Goal: Find specific page/section: Find specific page/section

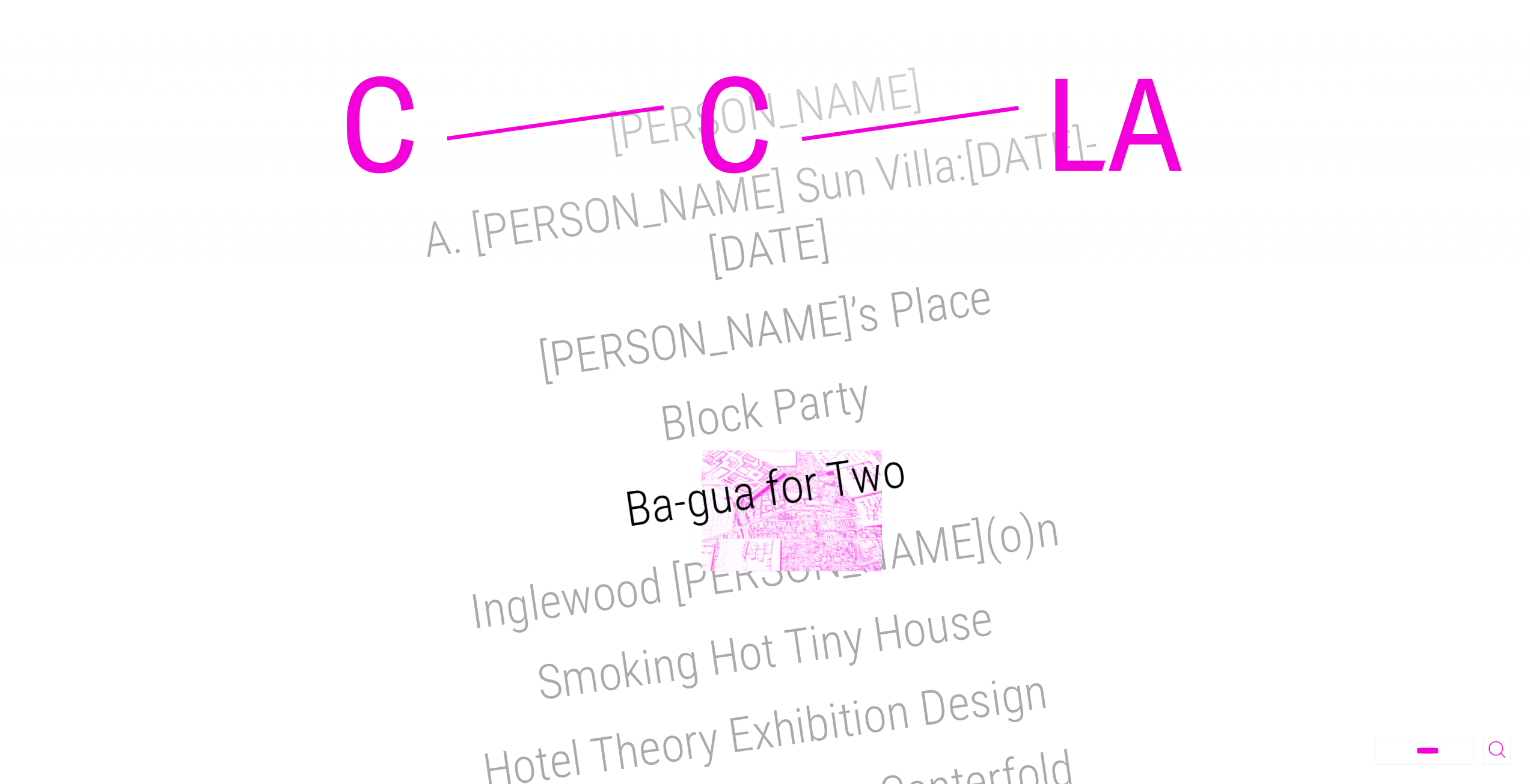
scroll to position [60, 0]
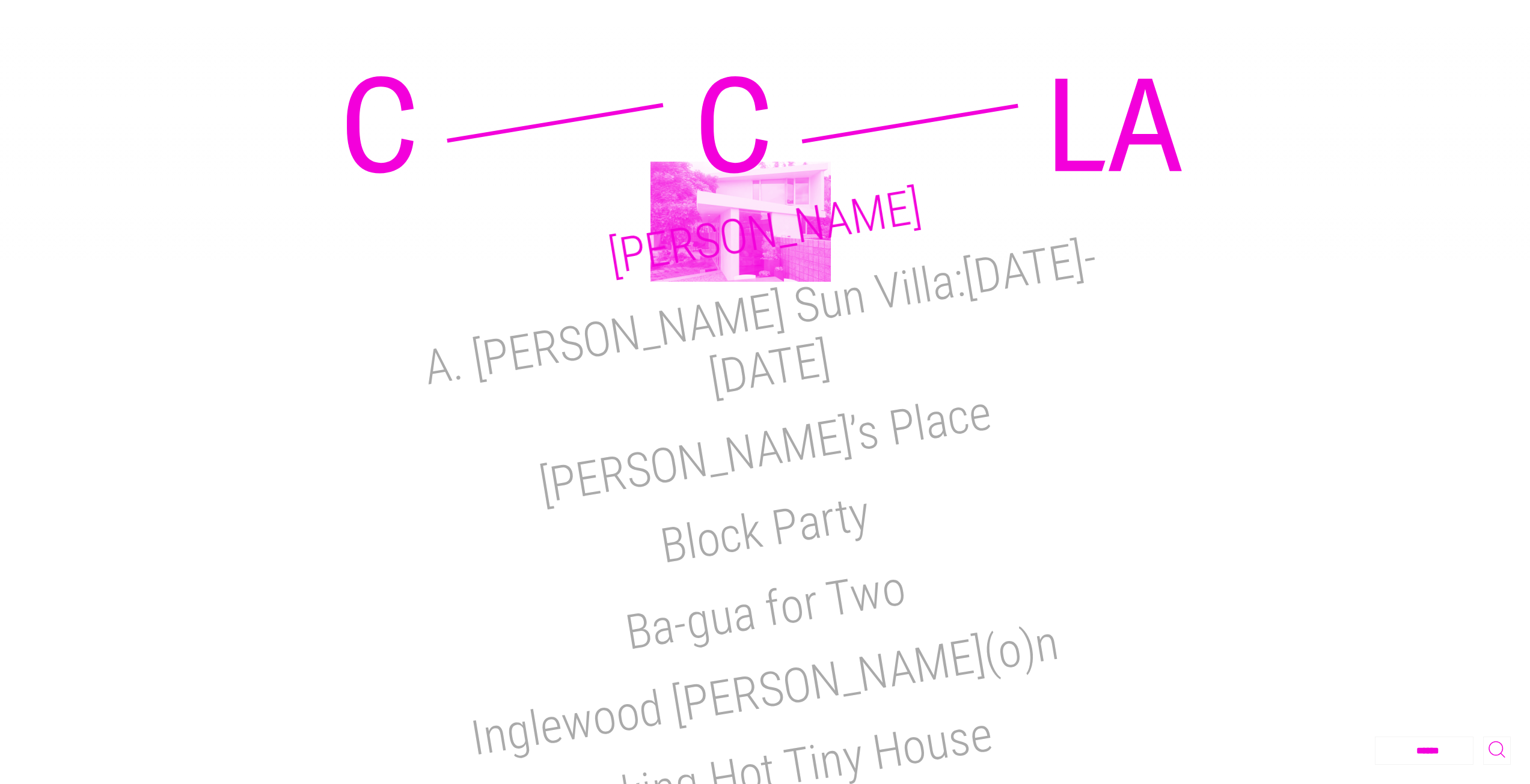
click at [741, 221] on h2 "[PERSON_NAME]" at bounding box center [765, 231] width 321 height 107
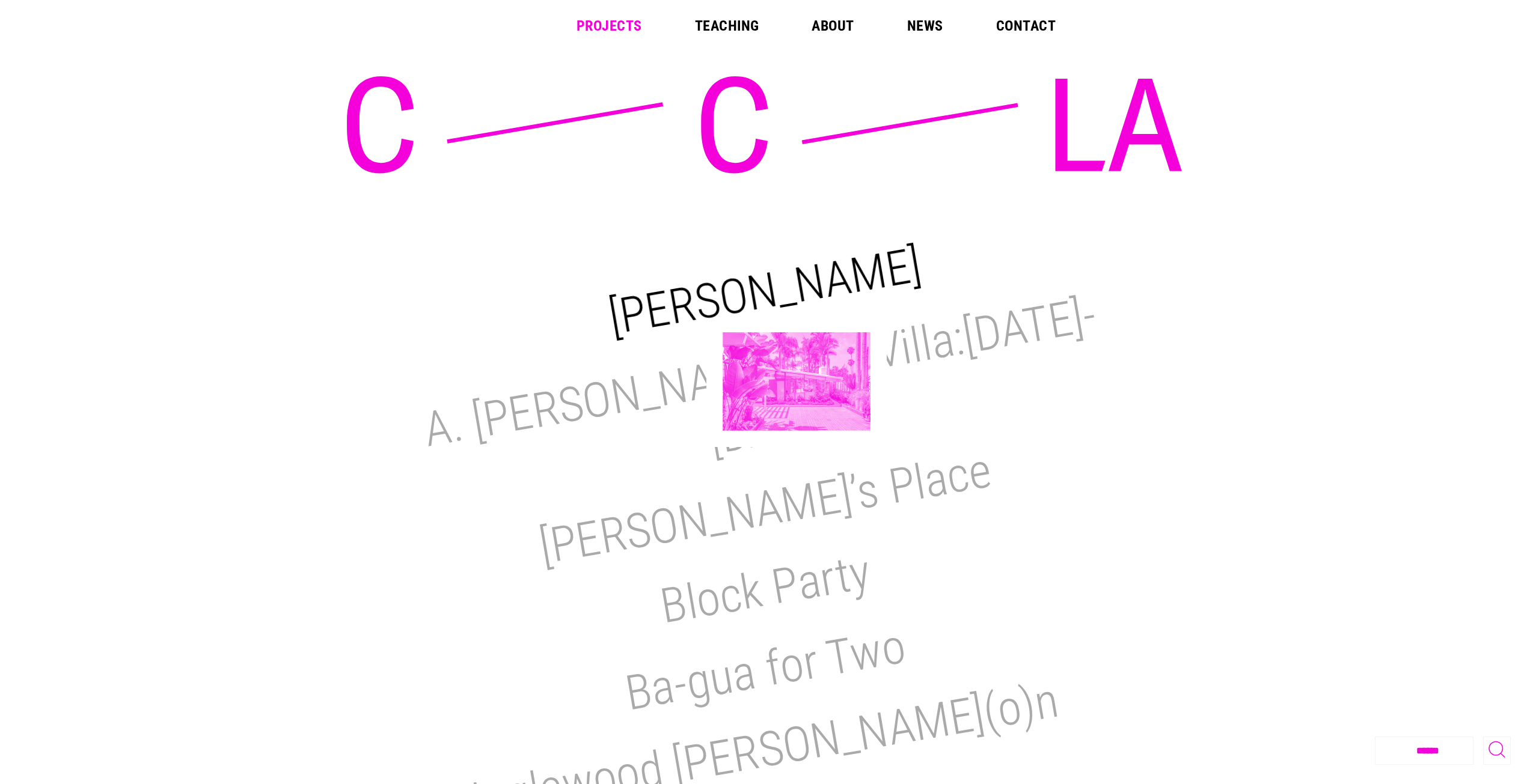
scroll to position [0, 0]
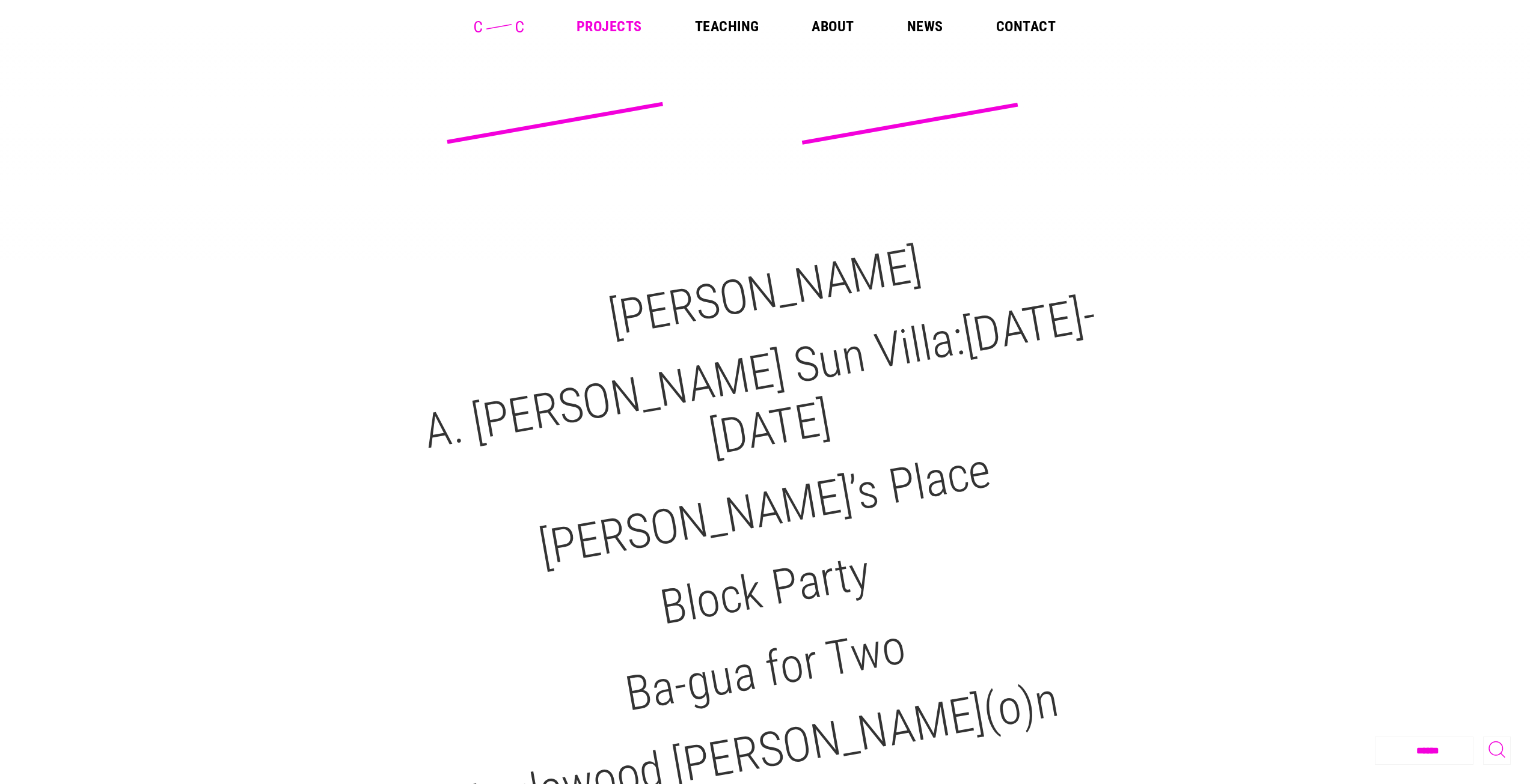
click at [932, 20] on link "News" at bounding box center [925, 26] width 36 height 14
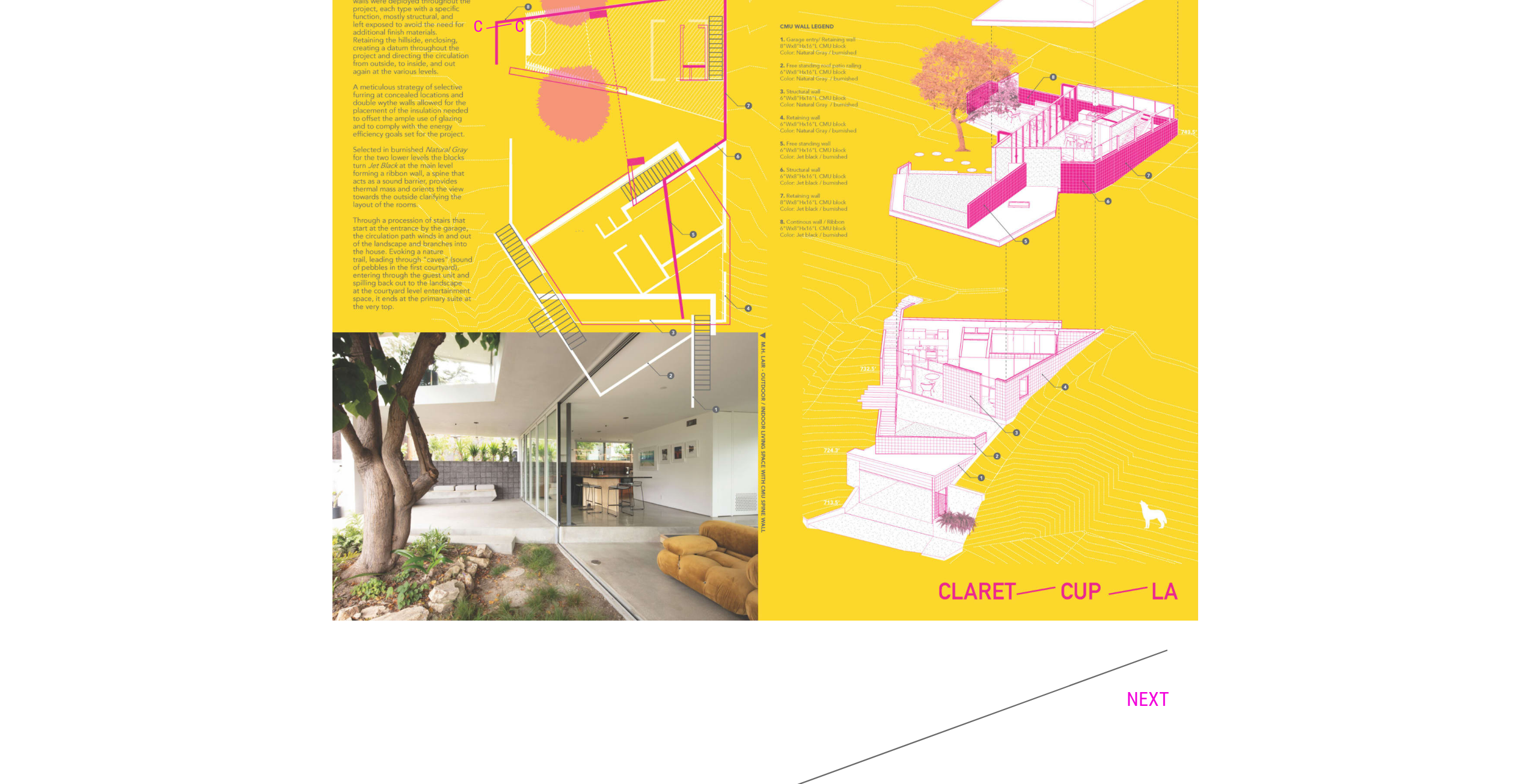
scroll to position [2542, 0]
